Goal: Find specific page/section: Find specific page/section

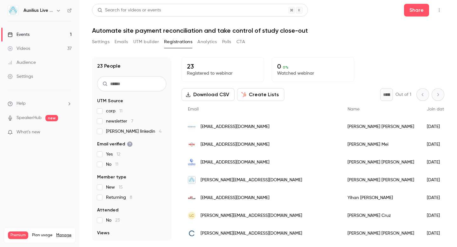
scroll to position [286, 0]
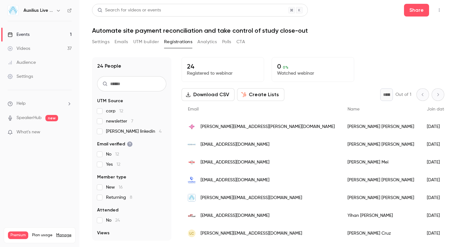
click at [204, 46] on button "Analytics" at bounding box center [207, 42] width 20 height 10
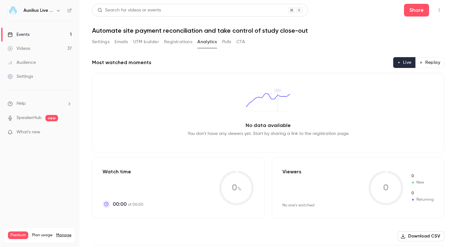
click at [143, 43] on button "UTM builder" at bounding box center [146, 42] width 26 height 10
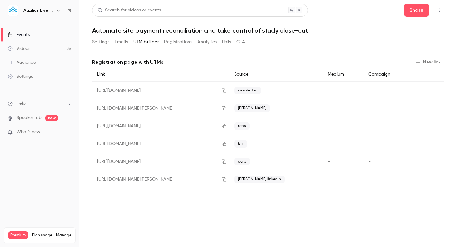
click at [122, 41] on button "Emails" at bounding box center [121, 42] width 13 height 10
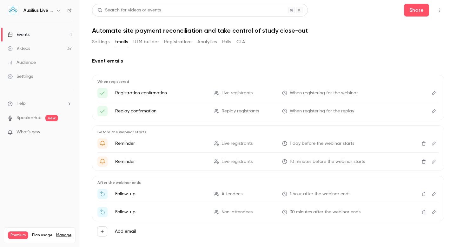
click at [172, 42] on button "Registrations" at bounding box center [178, 42] width 28 height 10
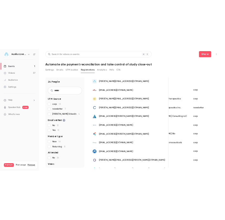
scroll to position [134, 0]
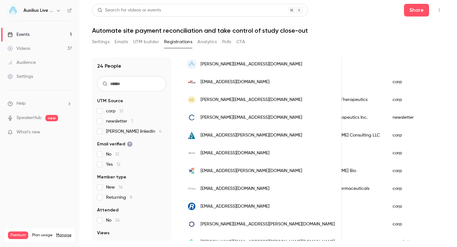
click at [149, 43] on button "UTM builder" at bounding box center [146, 42] width 26 height 10
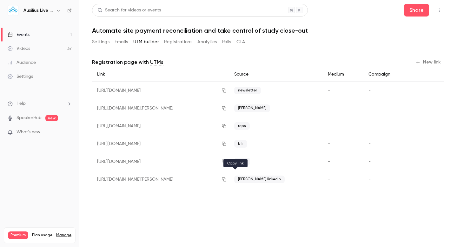
click at [226, 180] on icon "button" at bounding box center [224, 179] width 4 height 4
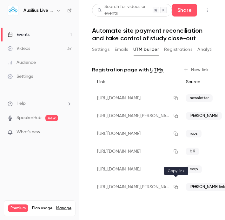
click at [175, 188] on icon "button" at bounding box center [176, 187] width 4 height 4
